Goal: Task Accomplishment & Management: Manage account settings

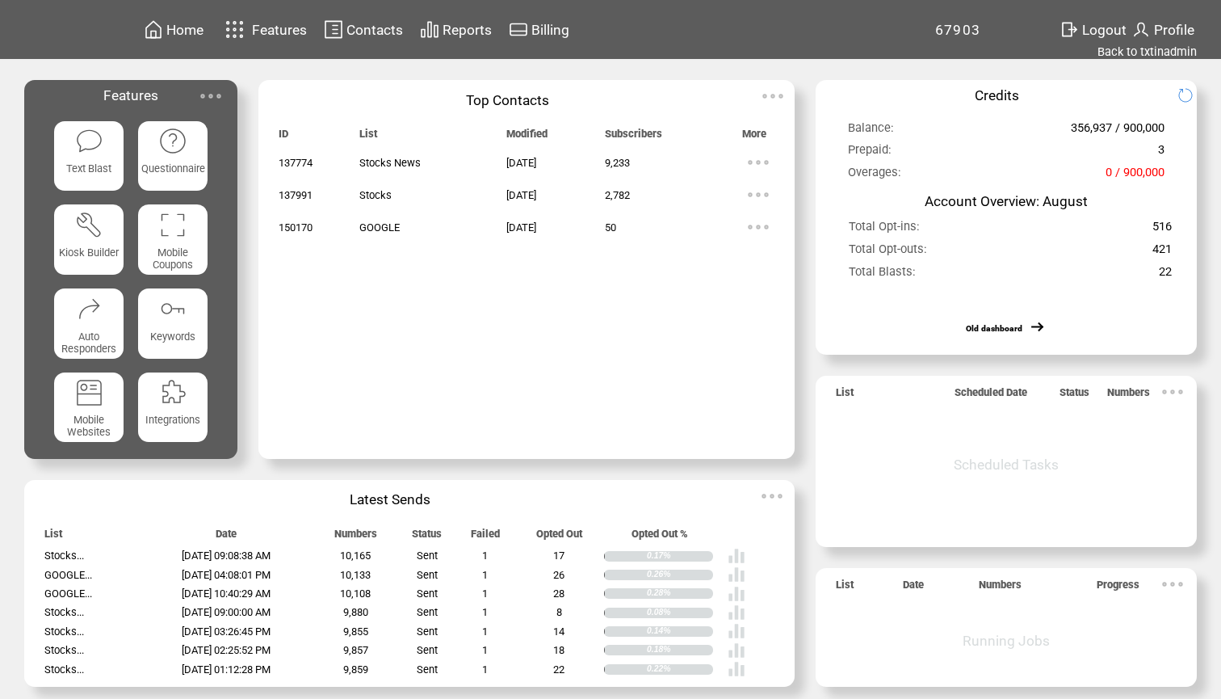
click at [360, 32] on span "Contacts" at bounding box center [375, 30] width 57 height 16
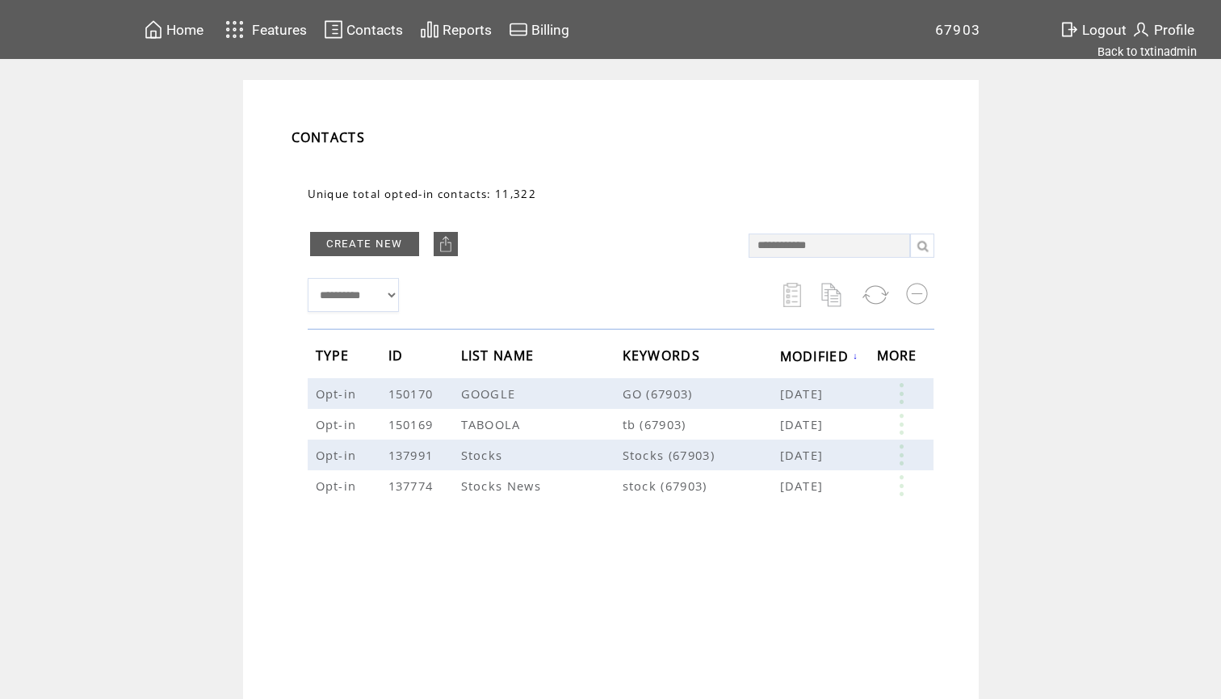
click at [1141, 61] on div "Home Features Contacts Reports Billing 67903" at bounding box center [610, 380] width 1221 height 760
click at [1151, 52] on link "Back to txtinadmin" at bounding box center [1147, 51] width 99 height 15
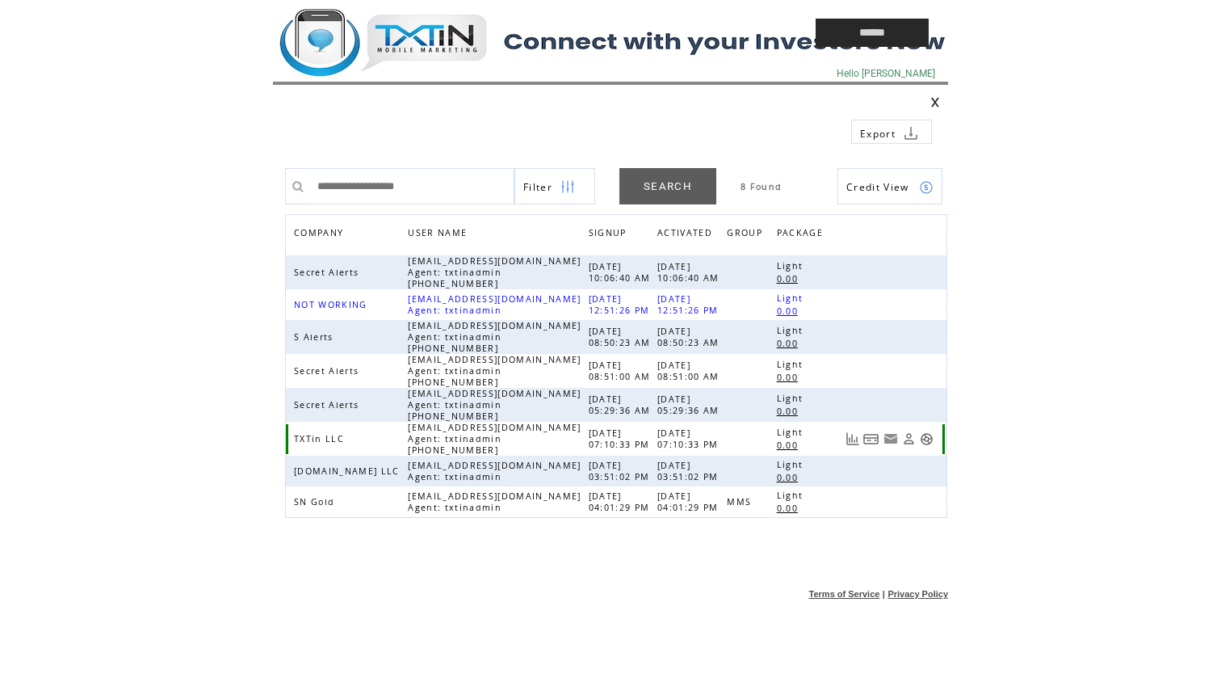
click at [924, 436] on link at bounding box center [927, 439] width 14 height 14
click at [447, 48] on td at bounding box center [507, 32] width 468 height 65
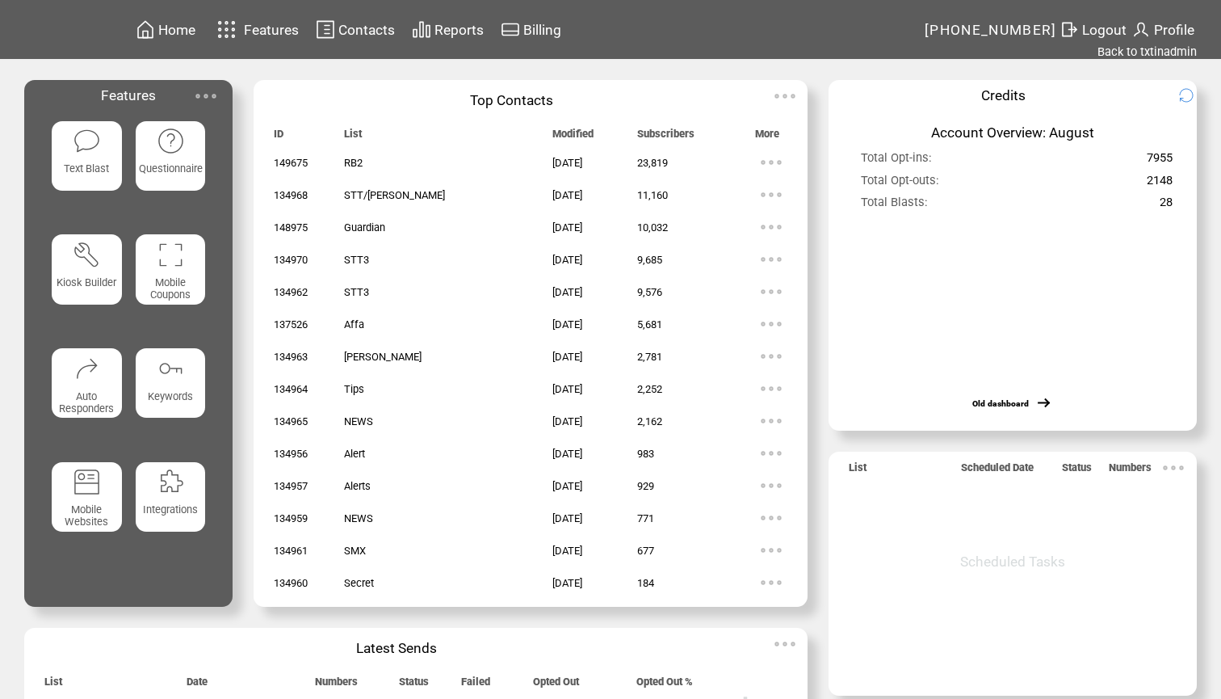
click at [382, 33] on span "Contacts" at bounding box center [366, 30] width 57 height 16
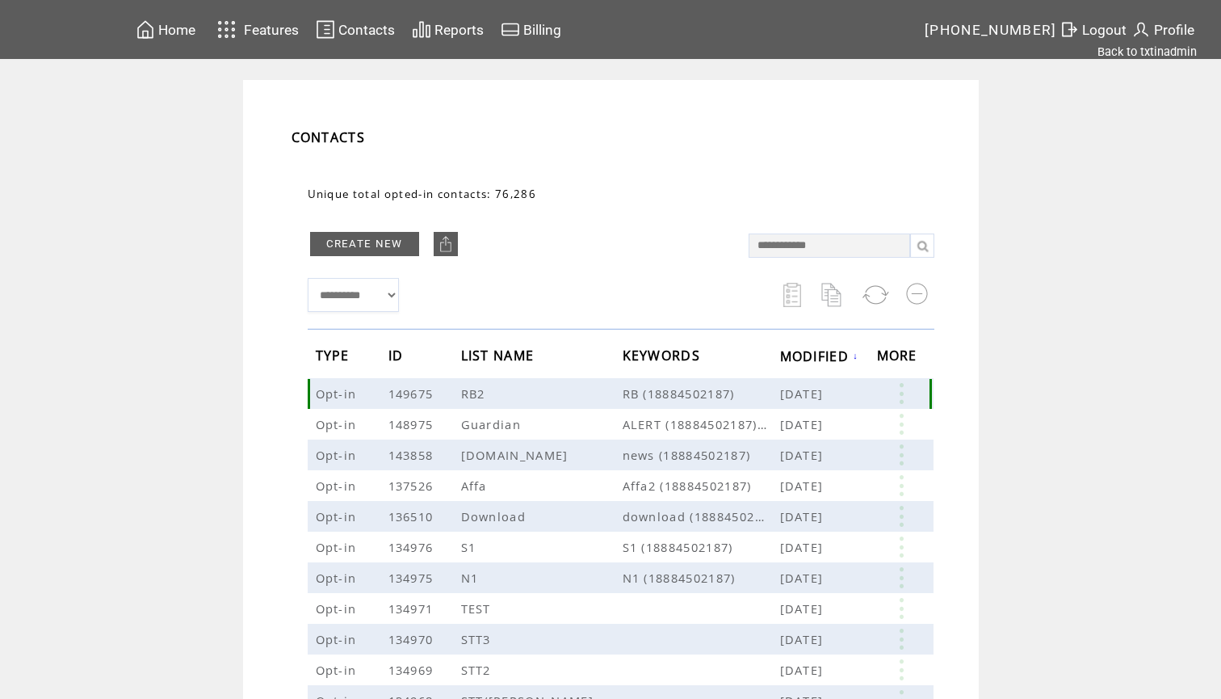
click at [901, 387] on link at bounding box center [901, 393] width 48 height 21
click at [810, 439] on link "23819" at bounding box center [838, 437] width 81 height 24
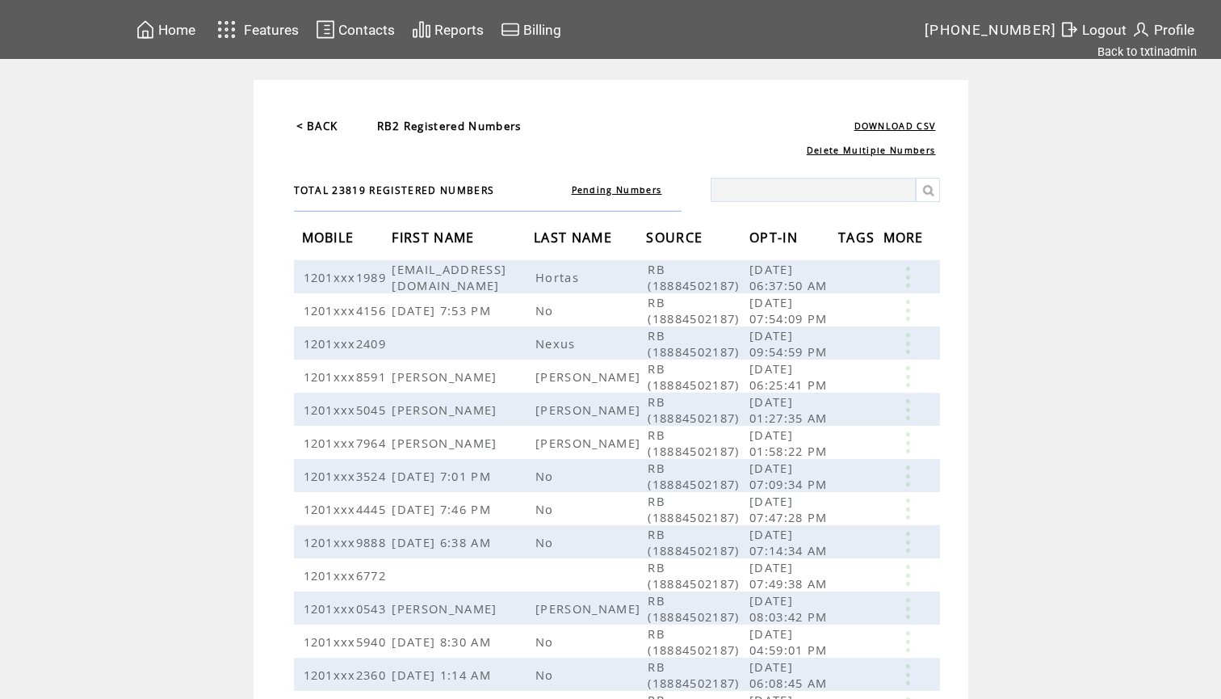
click at [764, 244] on span "OPT-IN" at bounding box center [776, 240] width 53 height 30
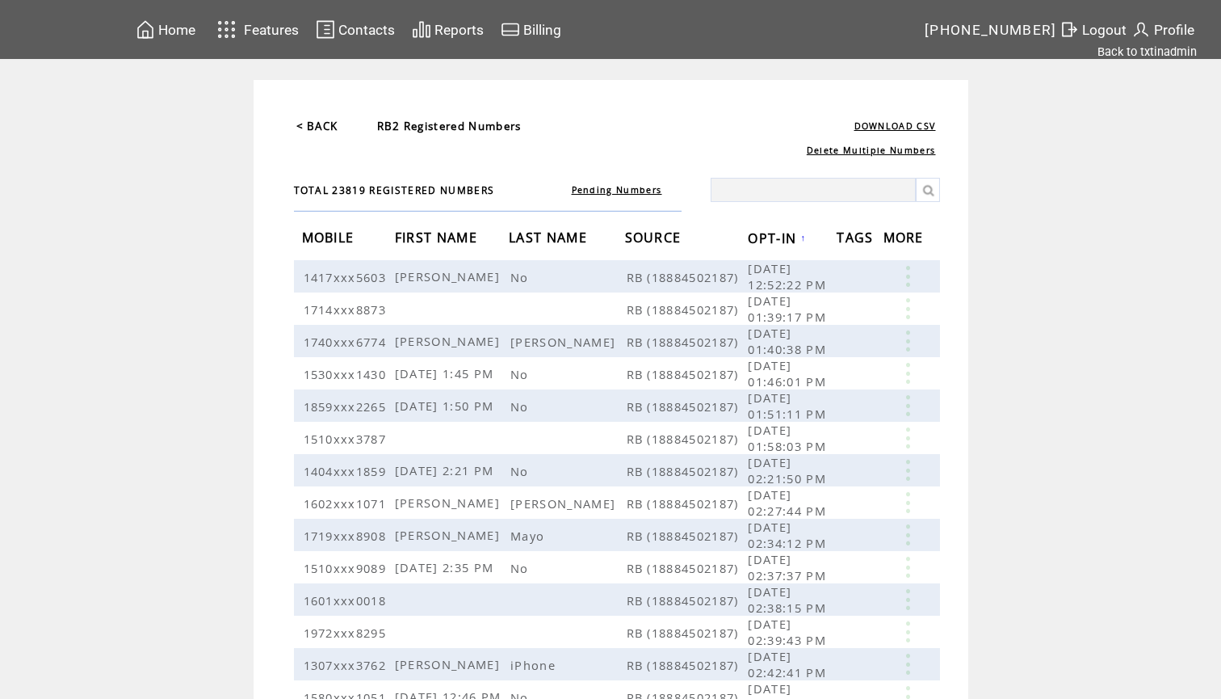
click at [764, 244] on span "OPT-IN" at bounding box center [774, 240] width 53 height 30
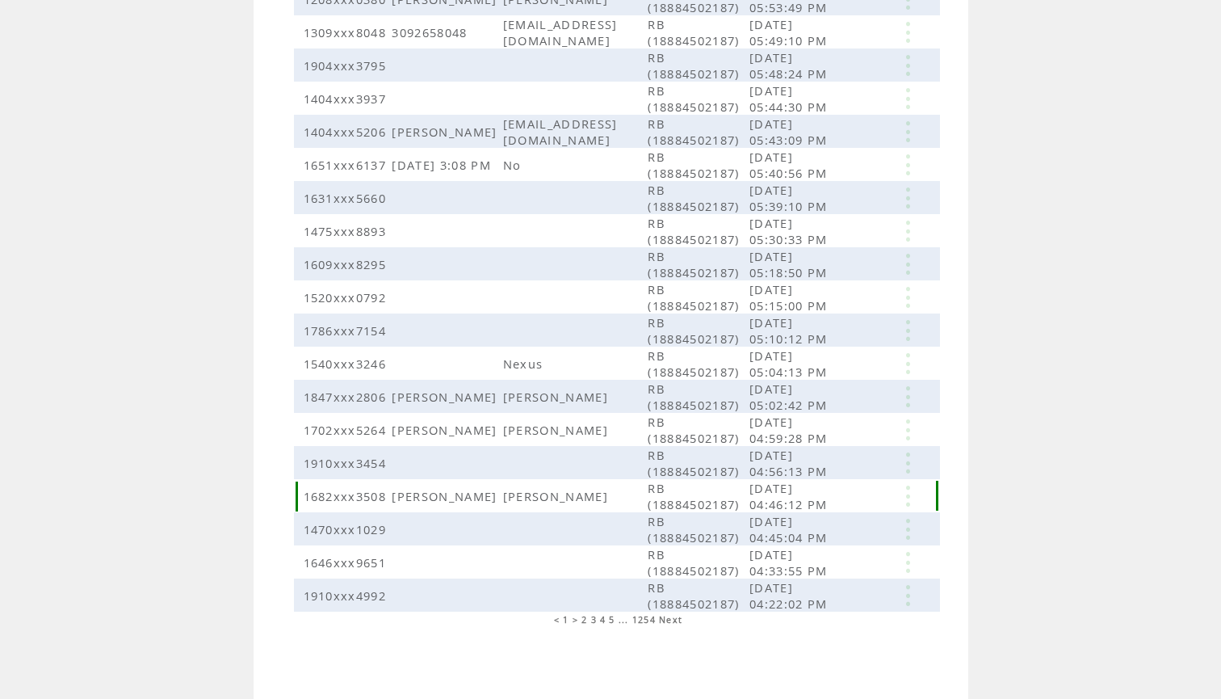
scroll to position [582, 0]
click at [603, 618] on span "4" at bounding box center [603, 619] width 6 height 11
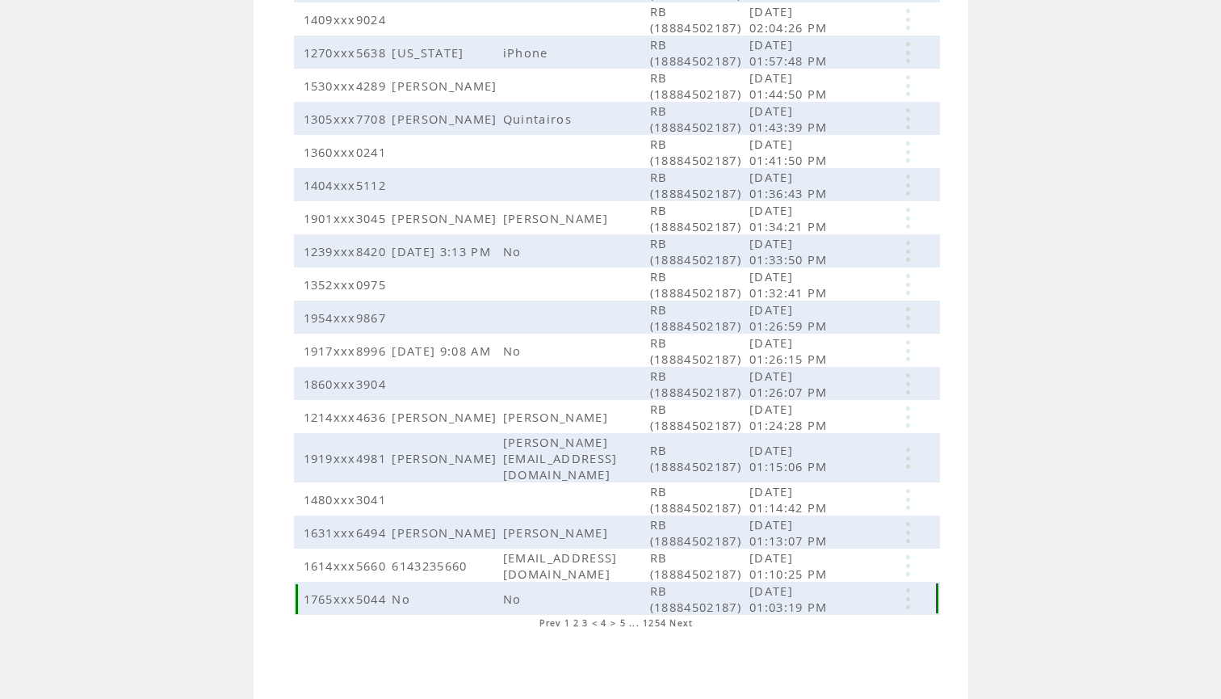
scroll to position [290, 0]
click at [622, 621] on span "5" at bounding box center [623, 623] width 6 height 11
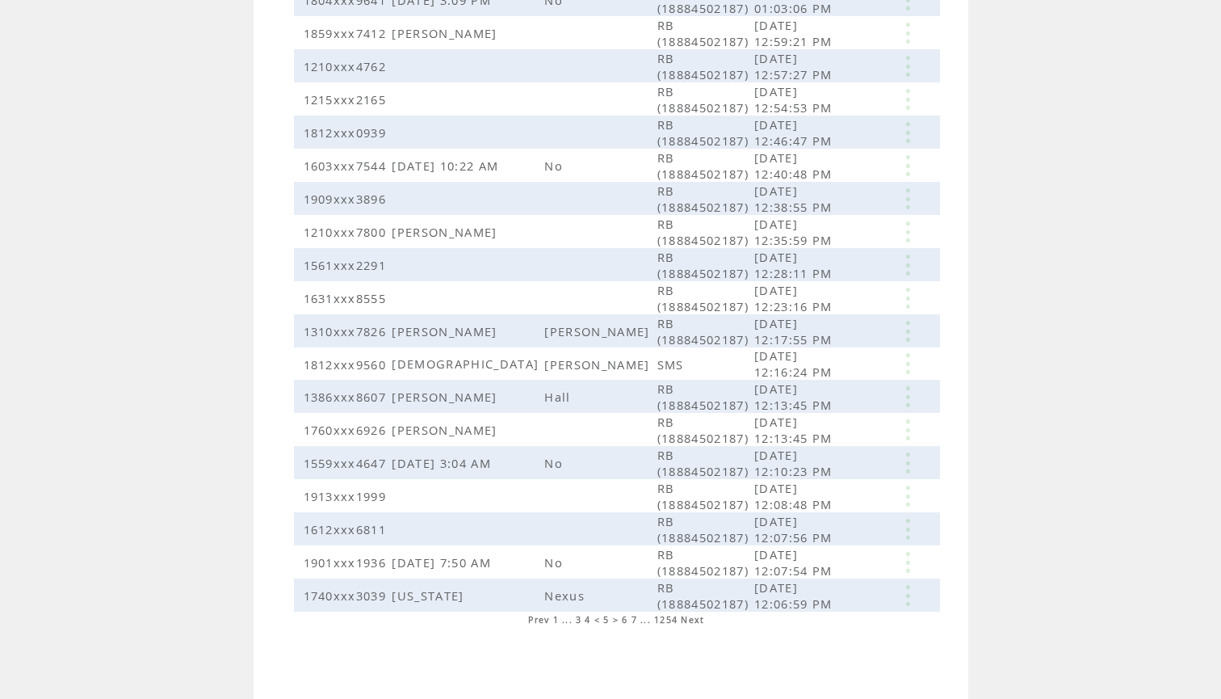
scroll to position [289, 0]
click at [634, 619] on span "7" at bounding box center [635, 619] width 6 height 11
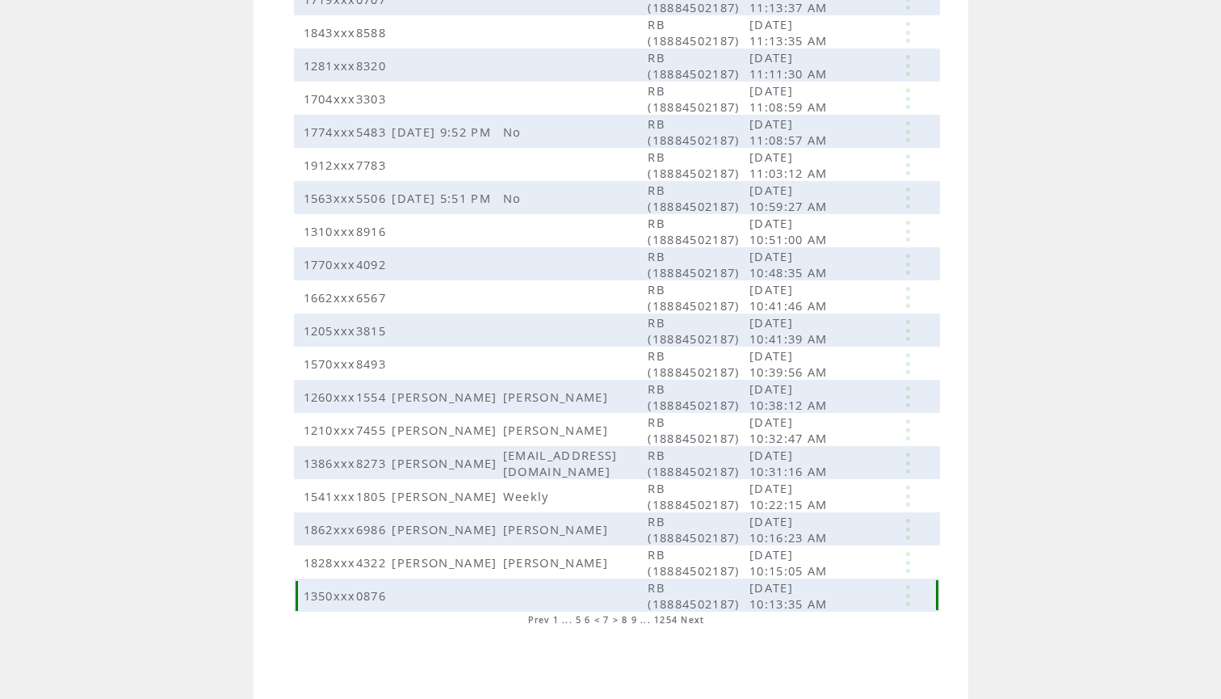
scroll to position [278, 0]
click at [636, 623] on span "9" at bounding box center [635, 619] width 6 height 11
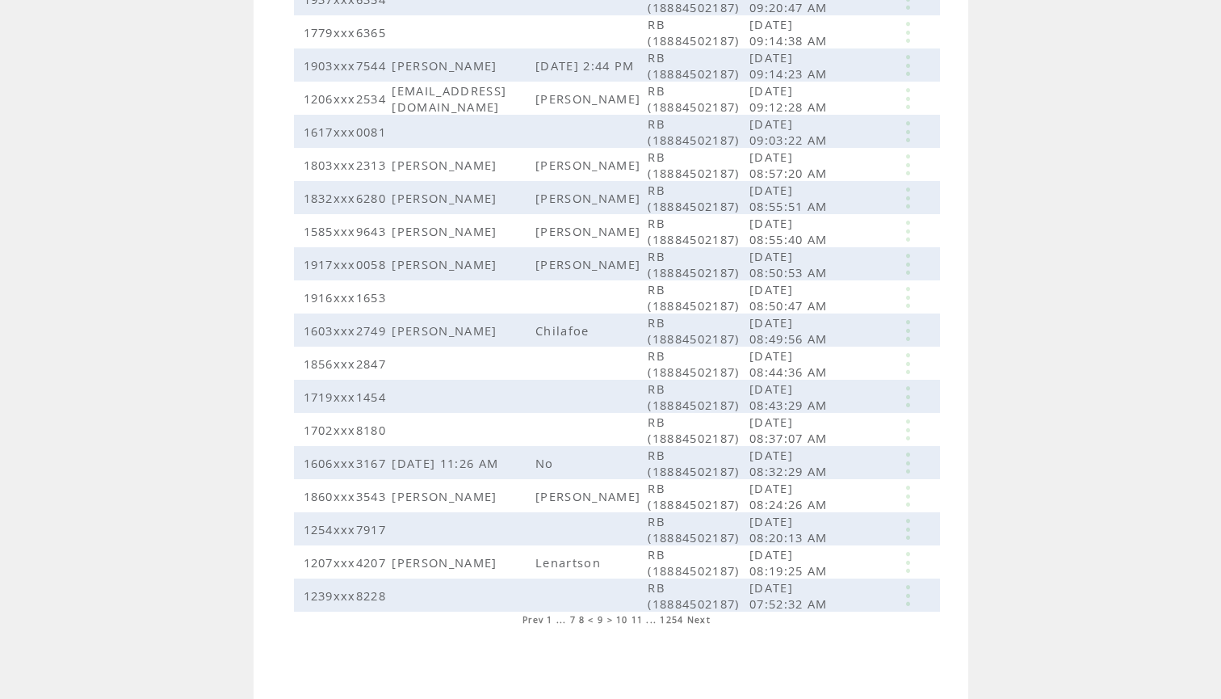
scroll to position [278, 0]
click at [639, 621] on span "11" at bounding box center [638, 619] width 12 height 11
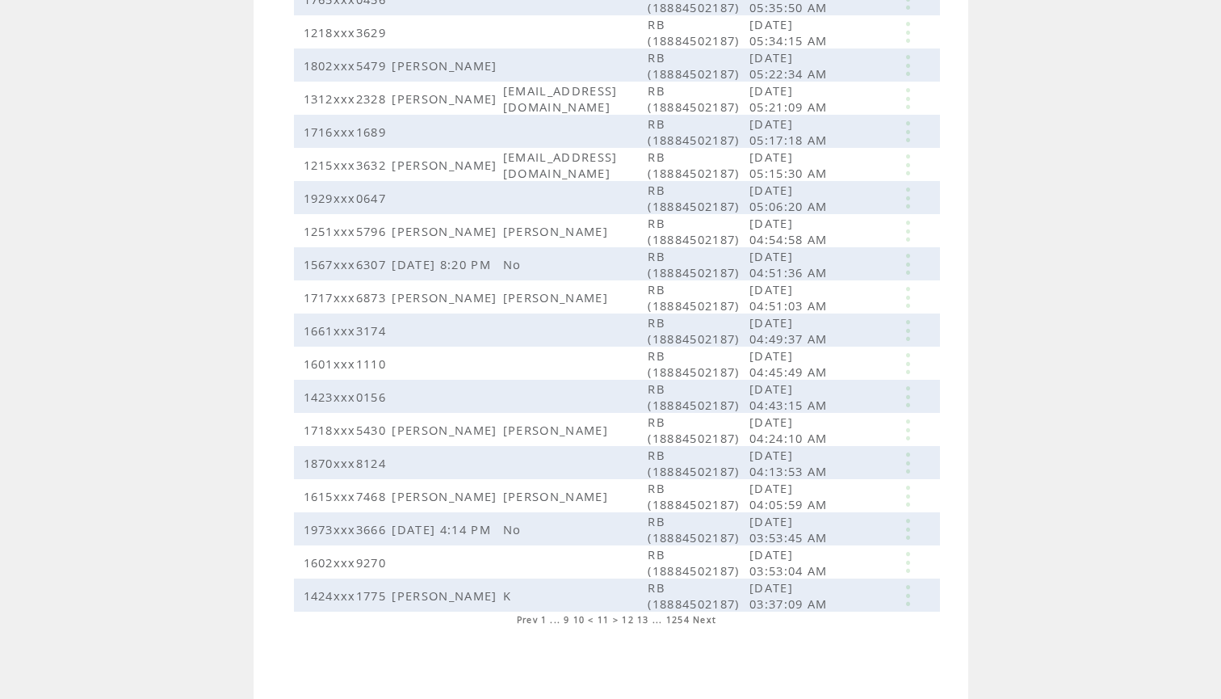
scroll to position [582, 0]
click at [646, 620] on span "13" at bounding box center [643, 619] width 12 height 11
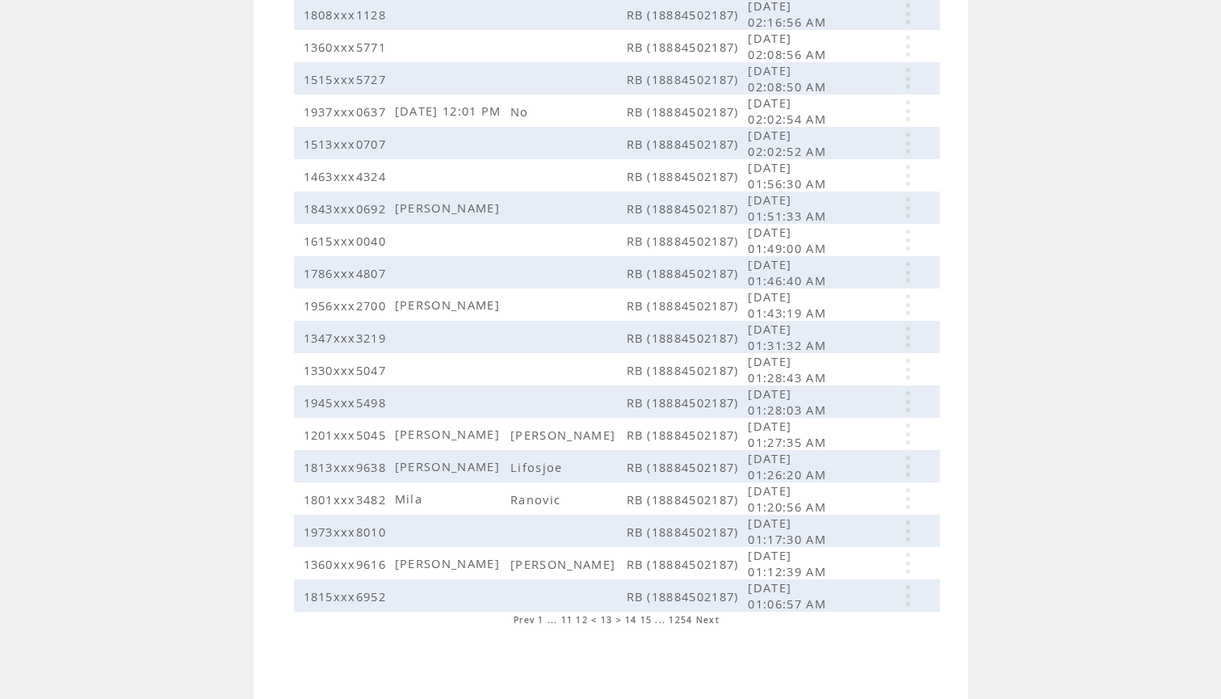
scroll to position [290, 0]
click at [650, 618] on span "15" at bounding box center [647, 619] width 12 height 11
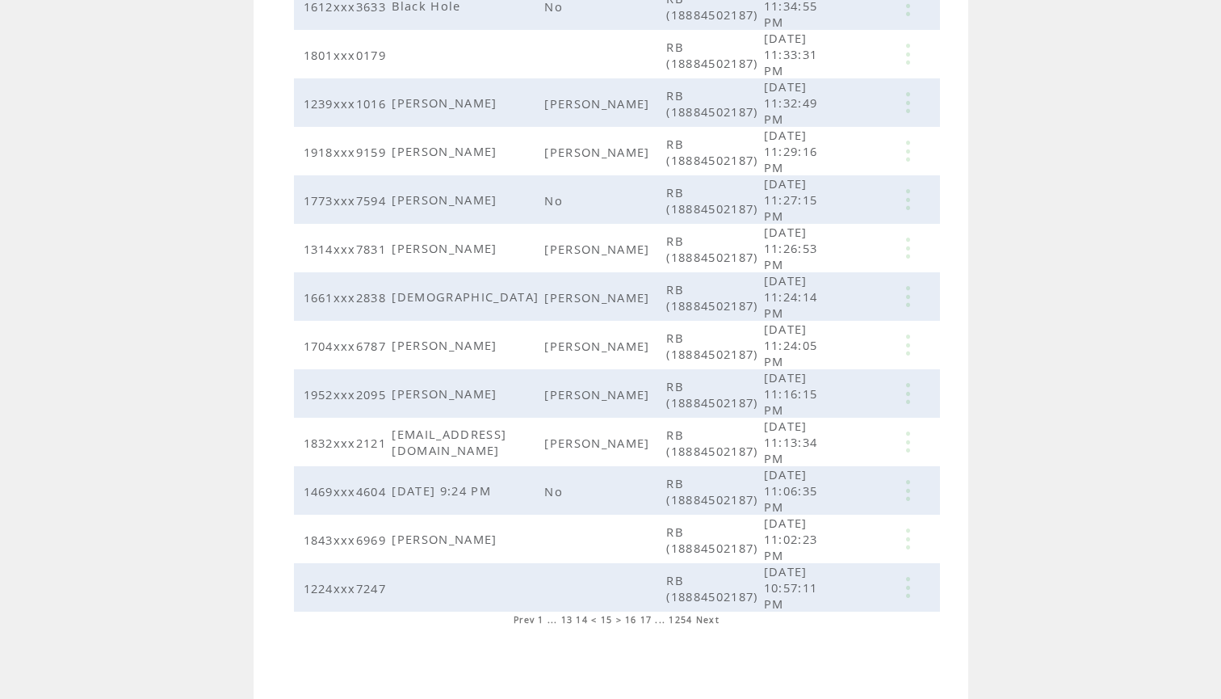
scroll to position [569, 0]
click at [635, 618] on span "16" at bounding box center [631, 619] width 12 height 11
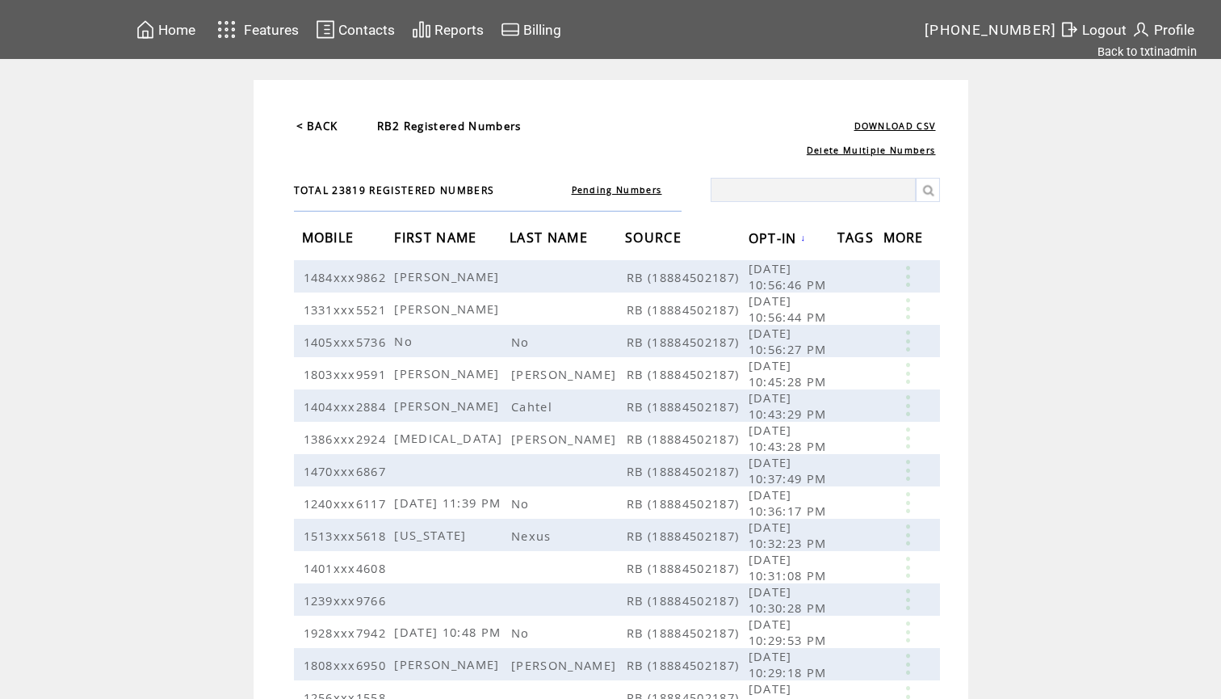
click at [181, 33] on span "Home" at bounding box center [176, 30] width 37 height 16
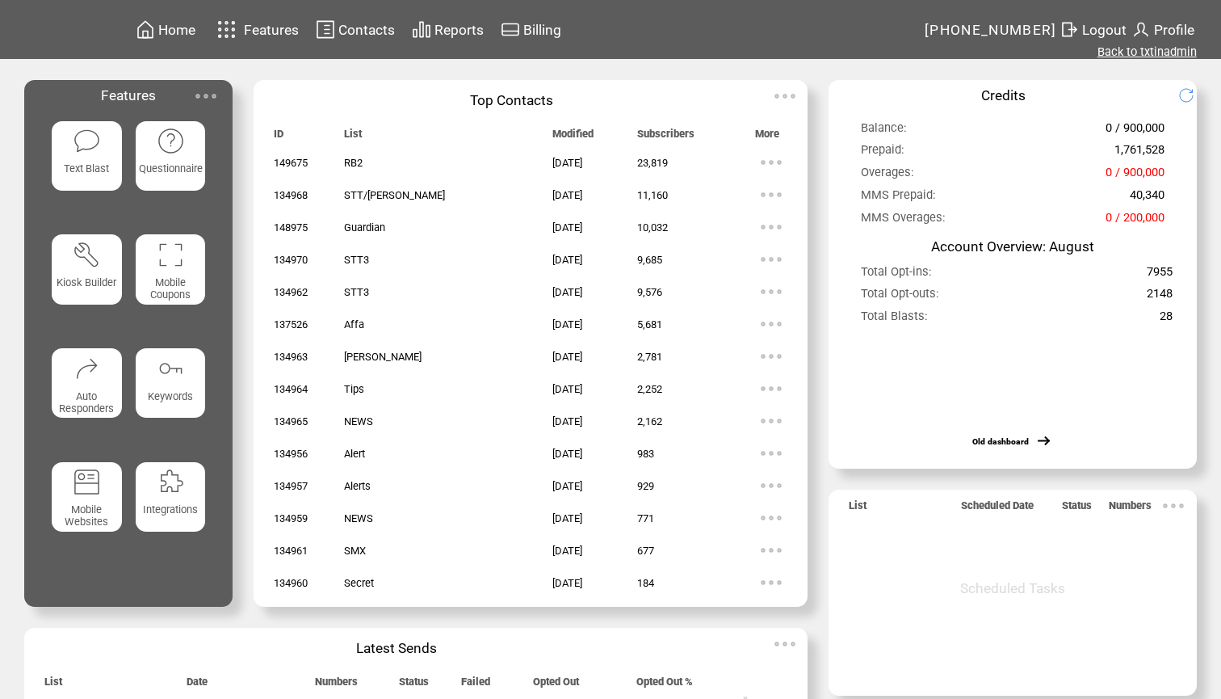
click at [1124, 54] on link "Back to txtinadmin" at bounding box center [1147, 51] width 99 height 15
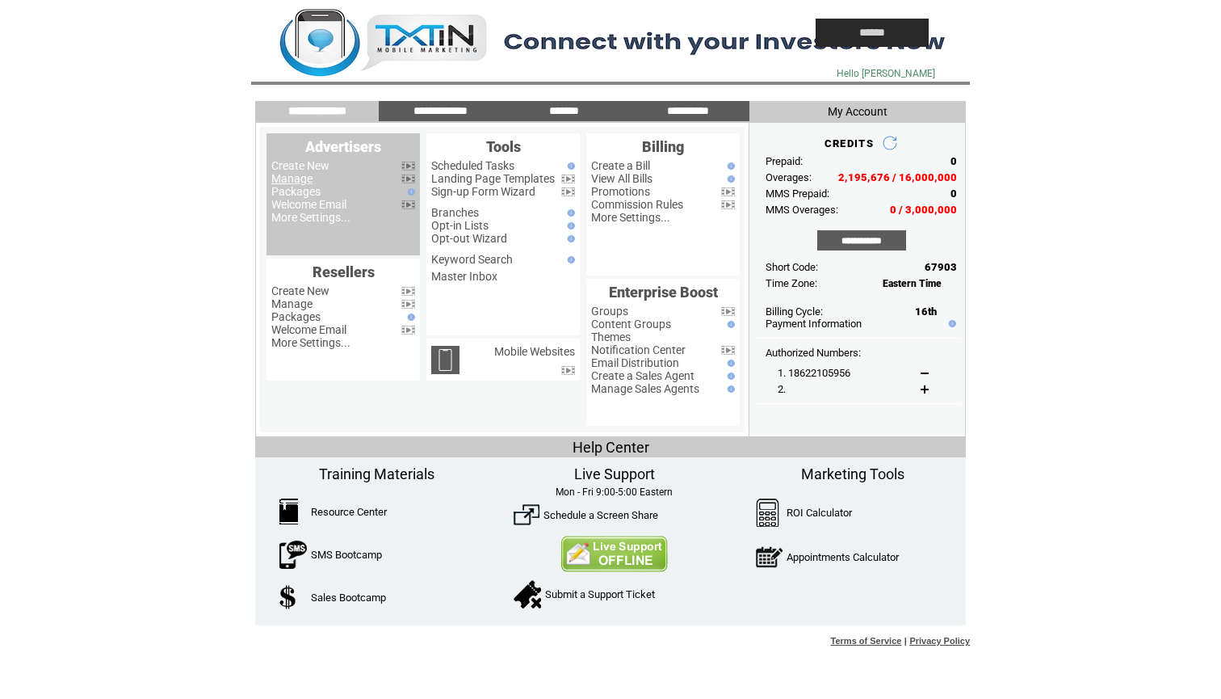
click at [305, 179] on link "Manage" at bounding box center [291, 178] width 41 height 13
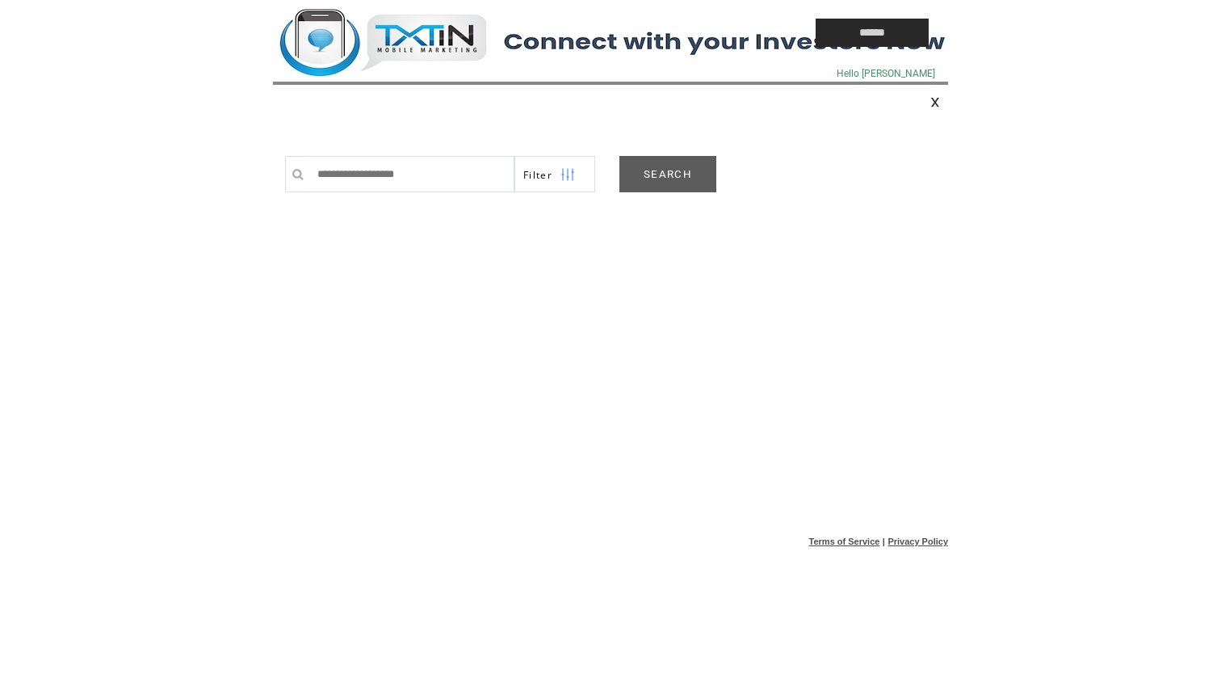
click at [659, 181] on link "SEARCH" at bounding box center [668, 174] width 97 height 36
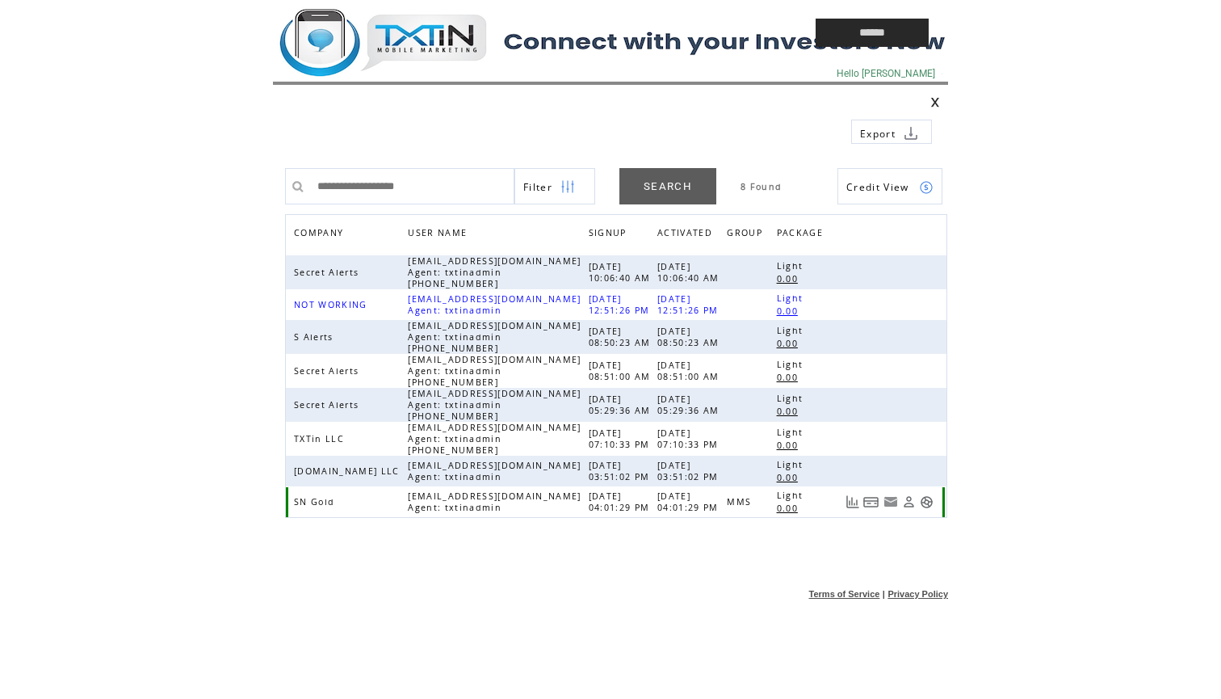
click at [930, 504] on link at bounding box center [927, 502] width 14 height 14
click at [442, 44] on td at bounding box center [507, 32] width 468 height 65
